Goal: Check status: Check status

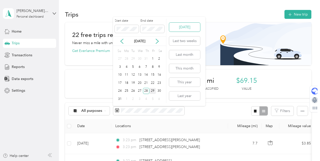
click at [186, 25] on button "[DATE]" at bounding box center [184, 27] width 31 height 9
